Goal: Navigation & Orientation: Find specific page/section

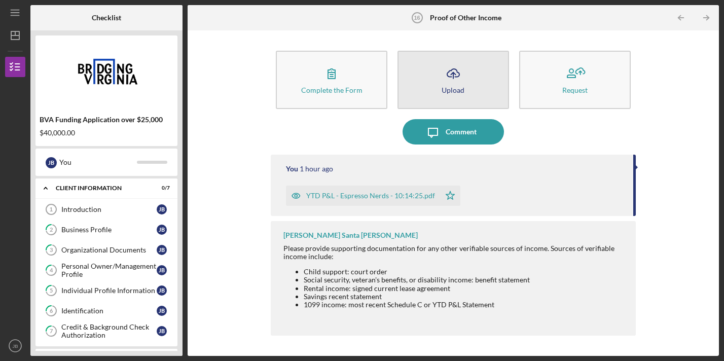
scroll to position [243, 0]
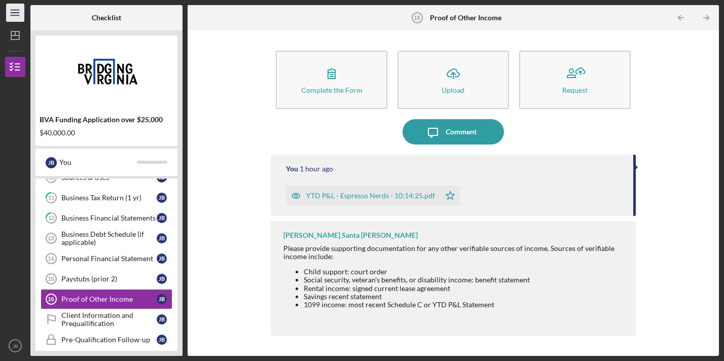
click at [16, 11] on icon "Icon/Menu" at bounding box center [15, 13] width 23 height 23
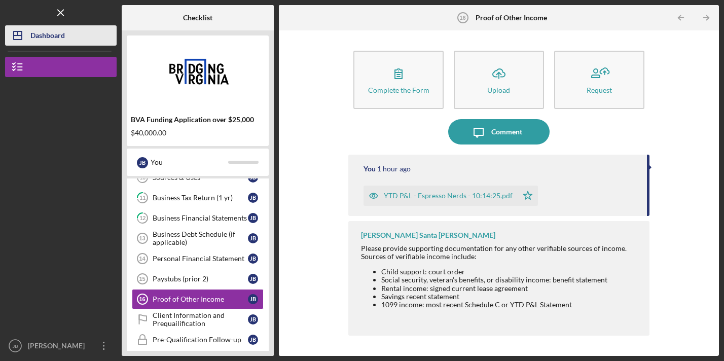
click at [50, 44] on div "Dashboard" at bounding box center [47, 36] width 34 height 23
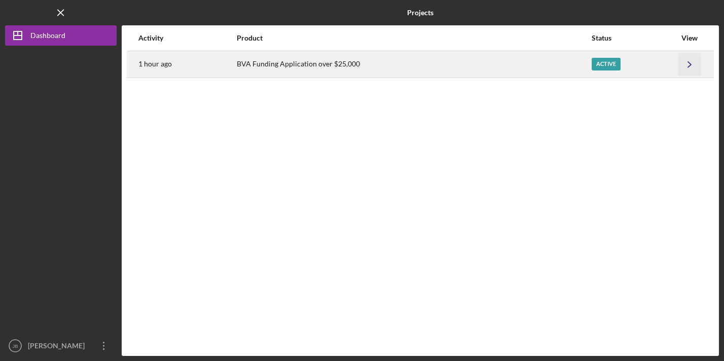
click at [692, 69] on icon "Icon/Navigate" at bounding box center [689, 64] width 23 height 23
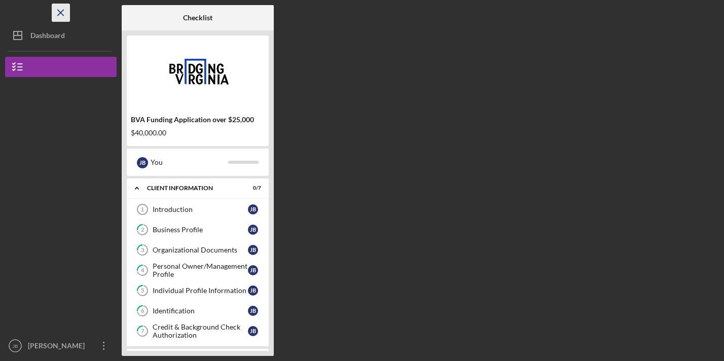
click at [62, 11] on line "button" at bounding box center [61, 13] width 6 height 6
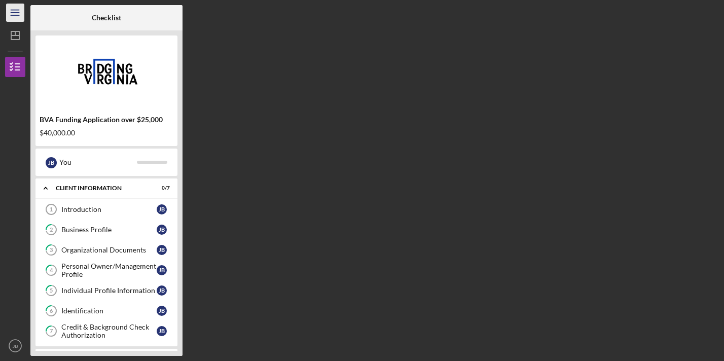
click at [18, 15] on line "button" at bounding box center [15, 15] width 8 height 0
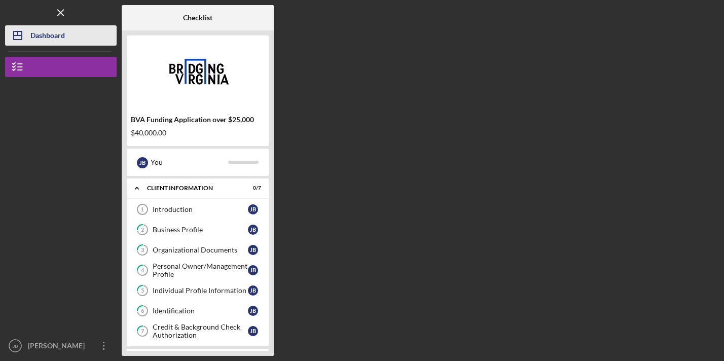
click at [16, 38] on icon "Icon/Dashboard" at bounding box center [17, 35] width 25 height 25
